Goal: Information Seeking & Learning: Find specific fact

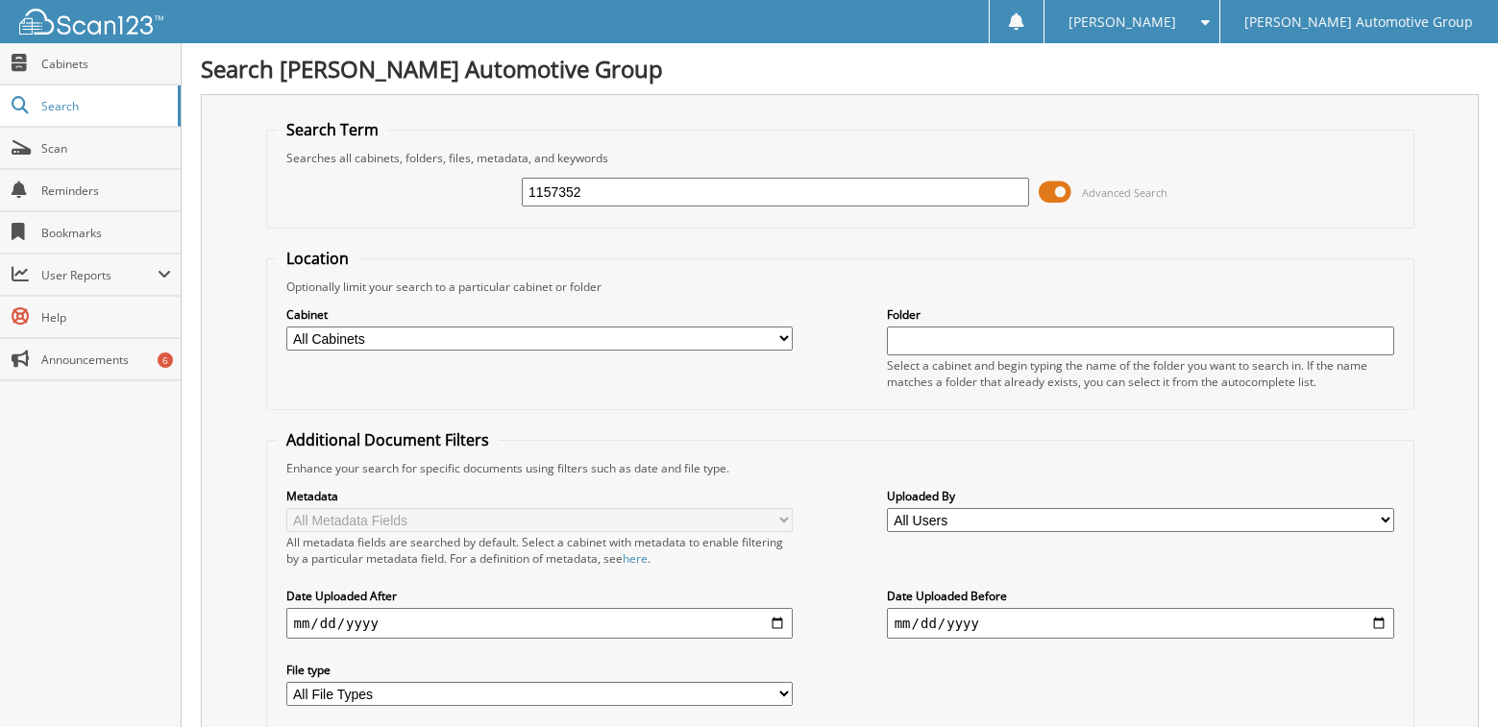
type input "1157352"
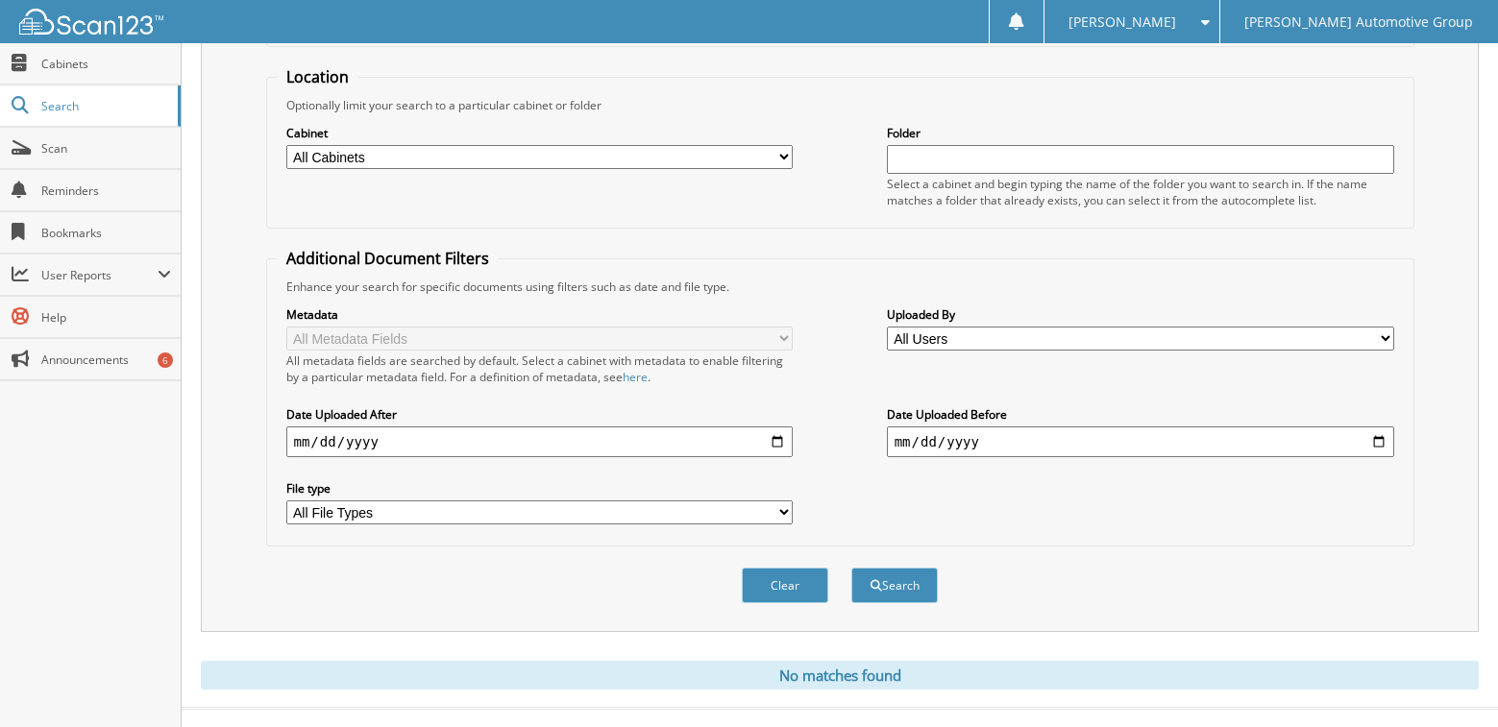
scroll to position [212, 0]
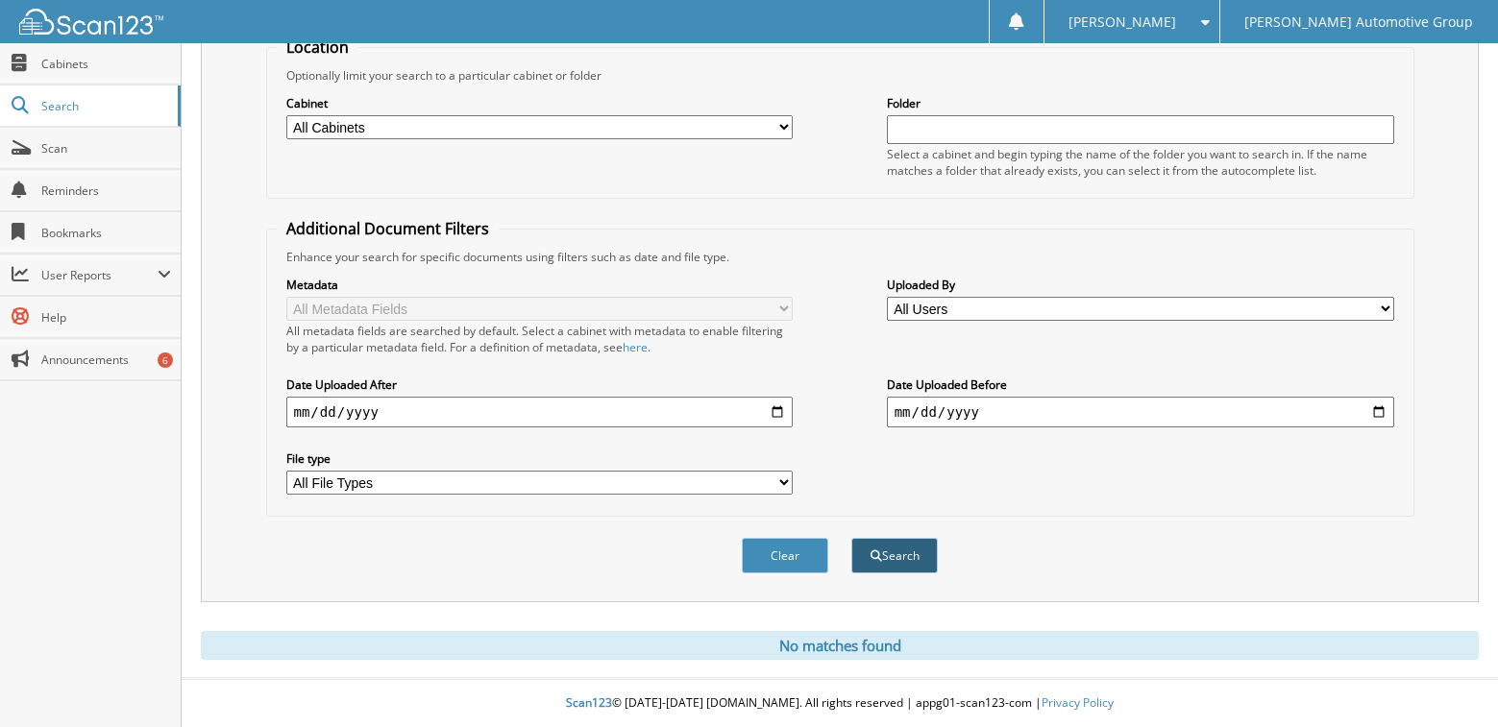
click at [900, 565] on button "Search" at bounding box center [894, 556] width 86 height 36
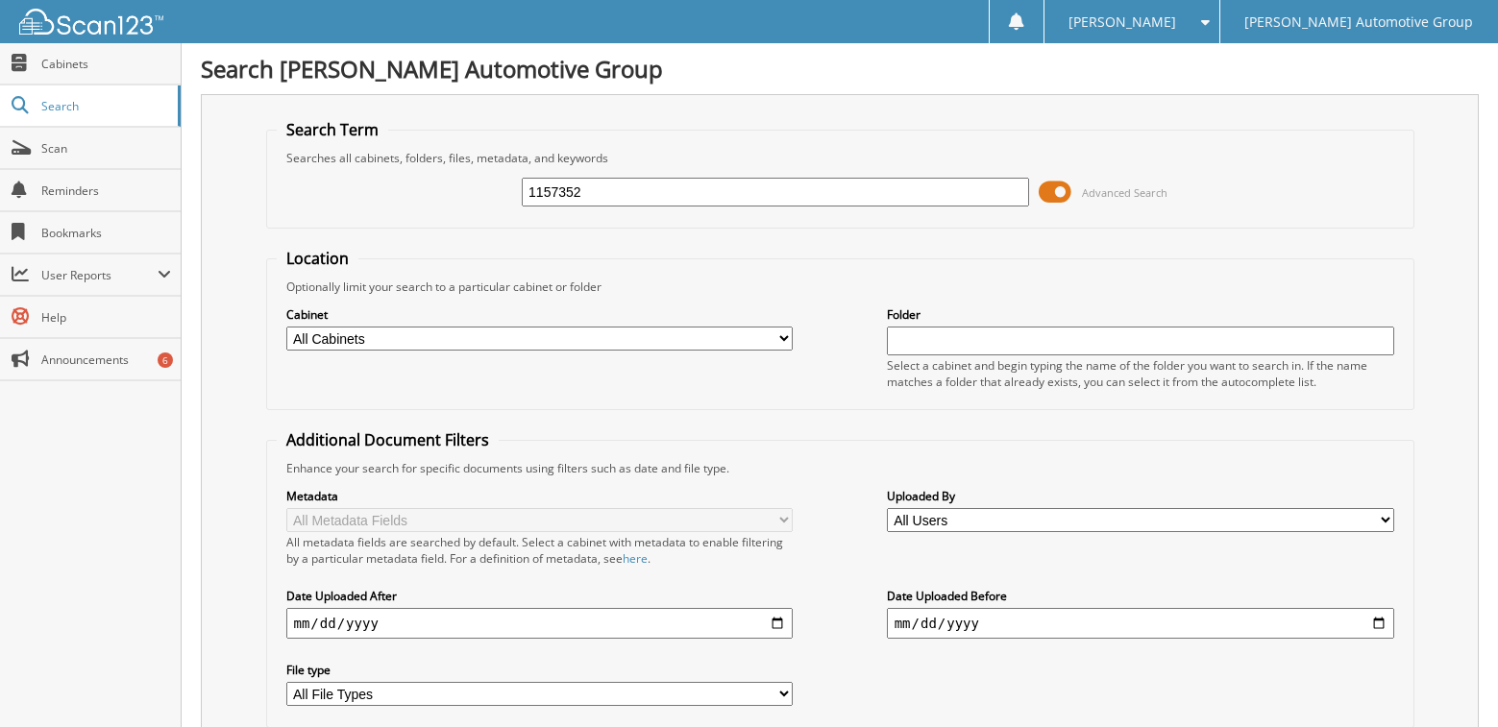
drag, startPoint x: 606, startPoint y: 190, endPoint x: 452, endPoint y: 215, distance: 156.7
click at [455, 215] on div "1157352 Advanced Search" at bounding box center [840, 192] width 1127 height 52
type input "1145798"
click at [548, 248] on fieldset "Location Optionally limit your search to a particular cabinet or folder Cabinet…" at bounding box center [840, 329] width 1148 height 162
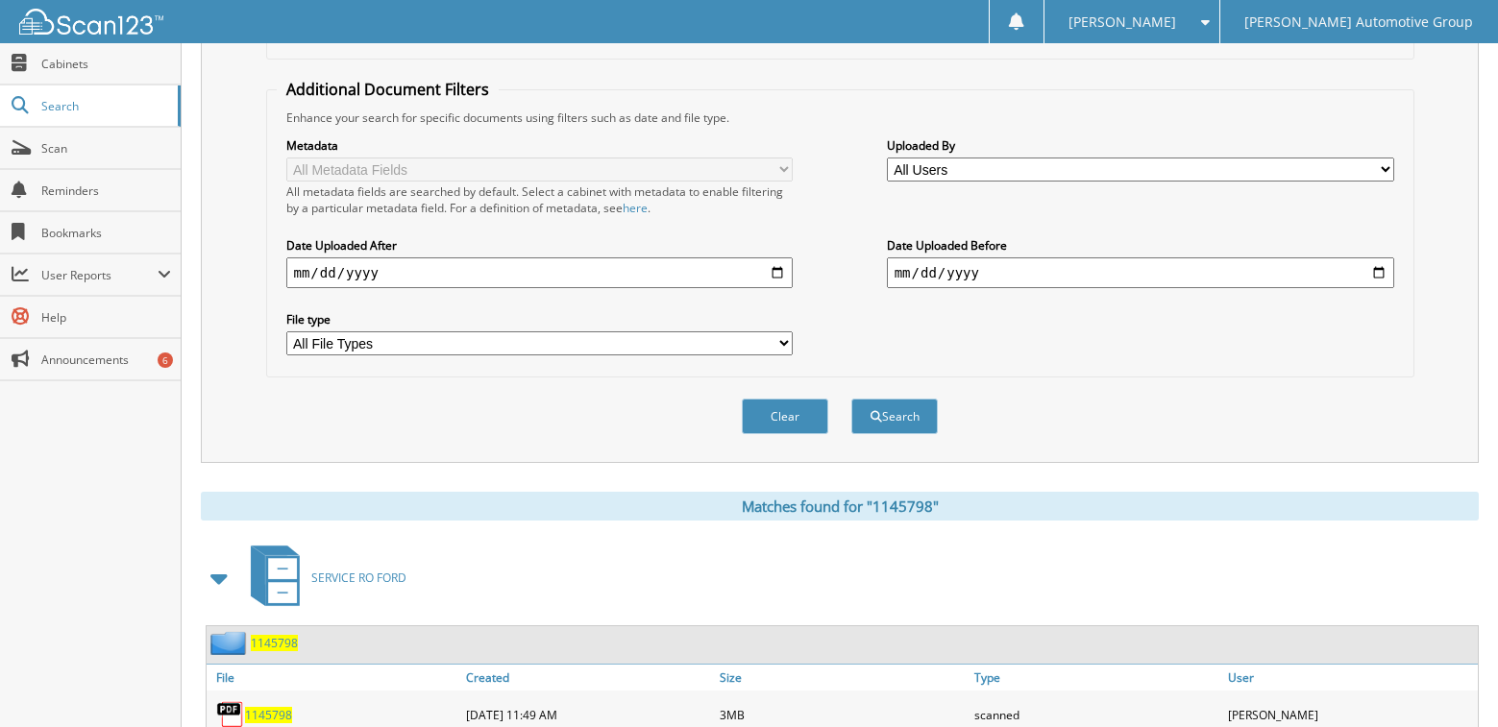
scroll to position [422, 0]
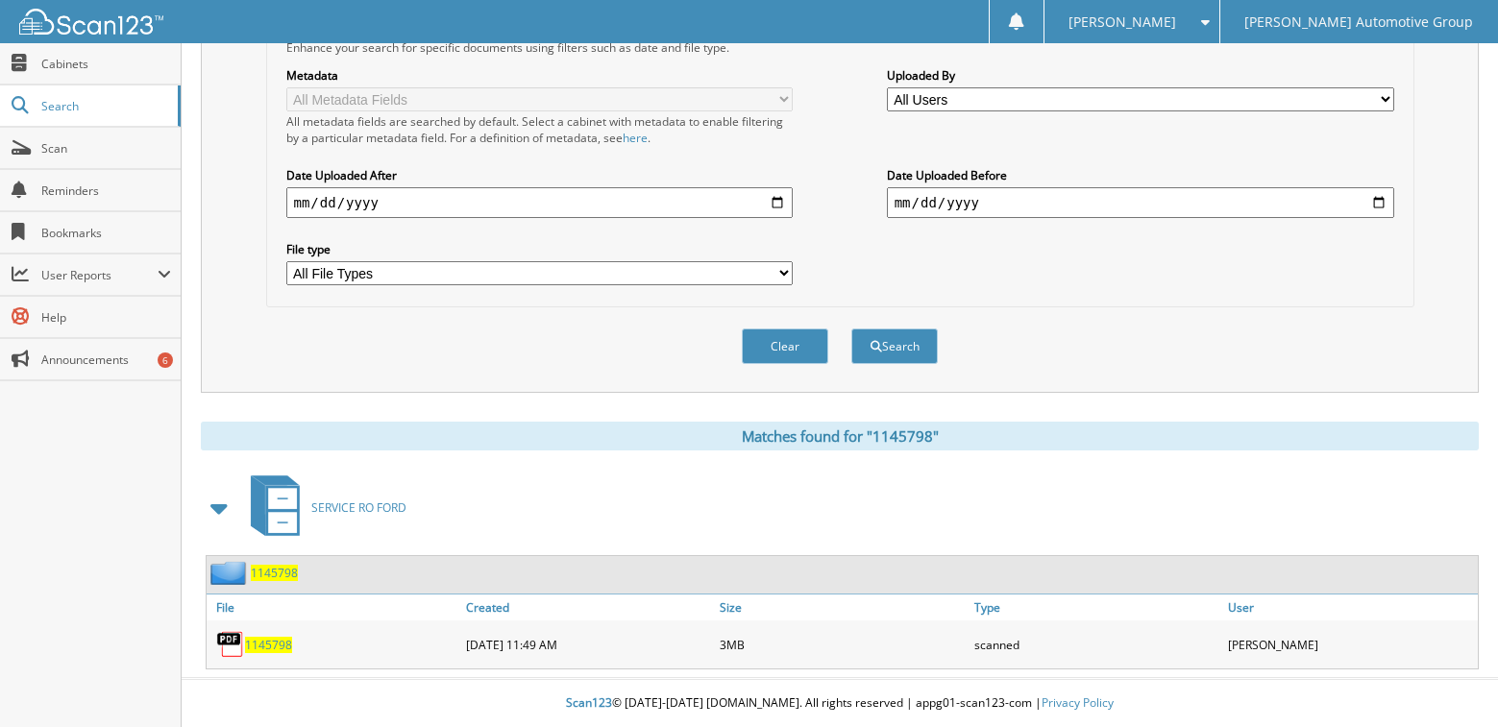
click at [259, 648] on span "1145798" at bounding box center [268, 645] width 47 height 16
